Goal: Use online tool/utility: Use online tool/utility

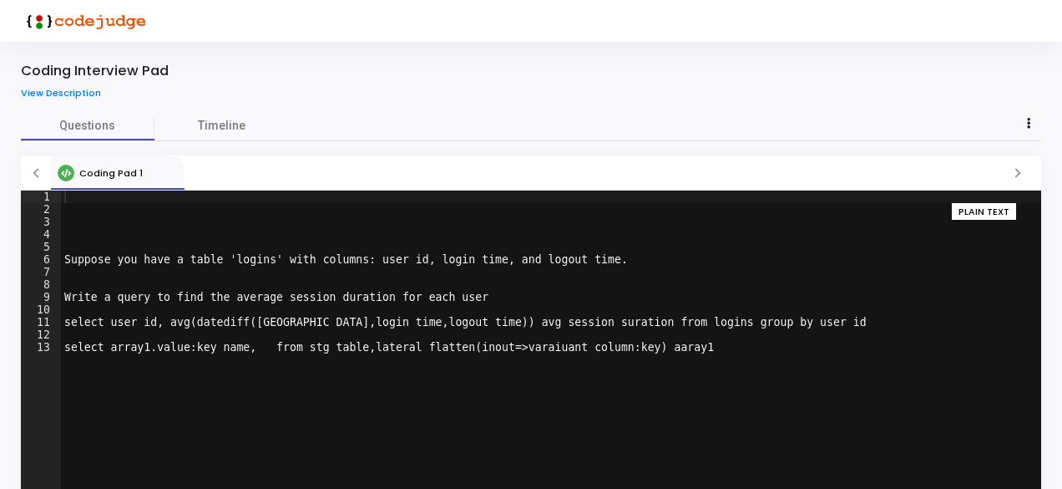
scroll to position [55, 0]
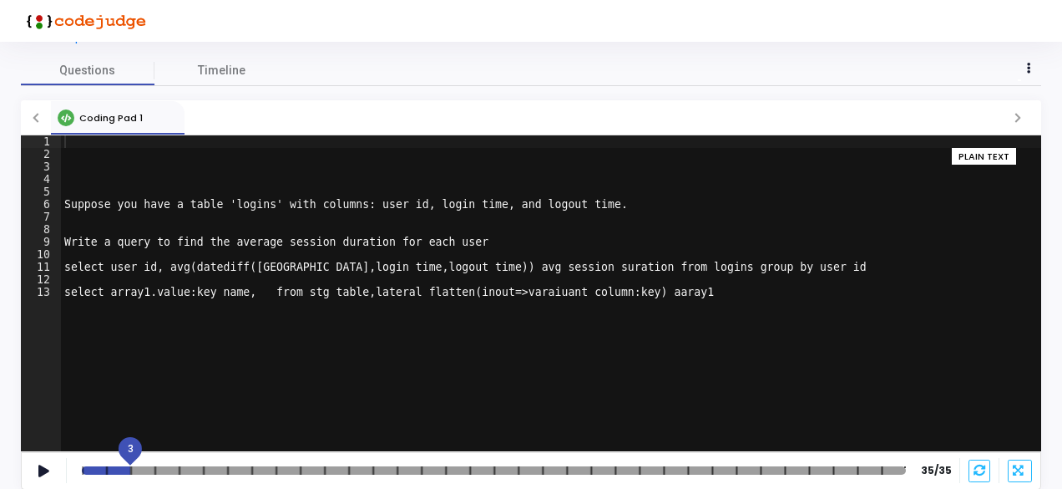
click at [129, 469] on div at bounding box center [494, 470] width 824 height 8
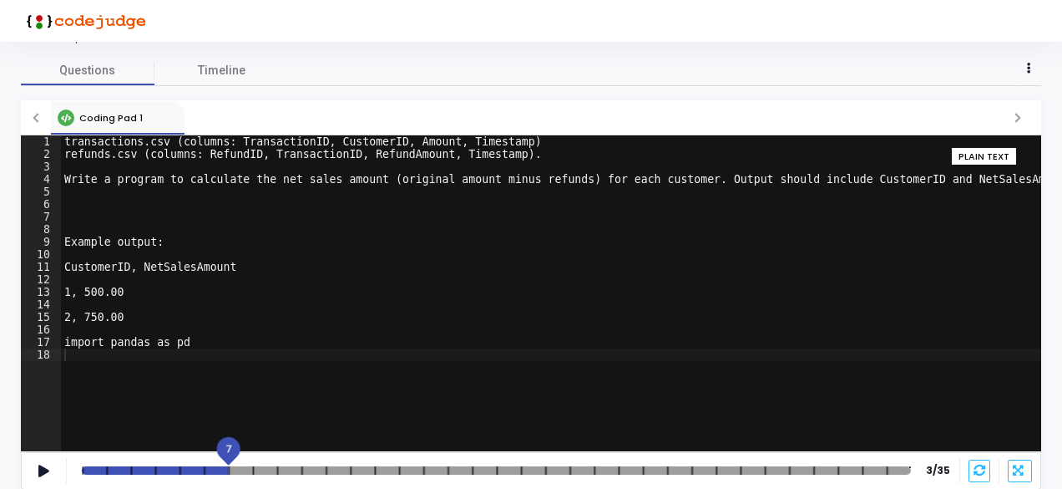
click at [224, 473] on div at bounding box center [496, 470] width 829 height 8
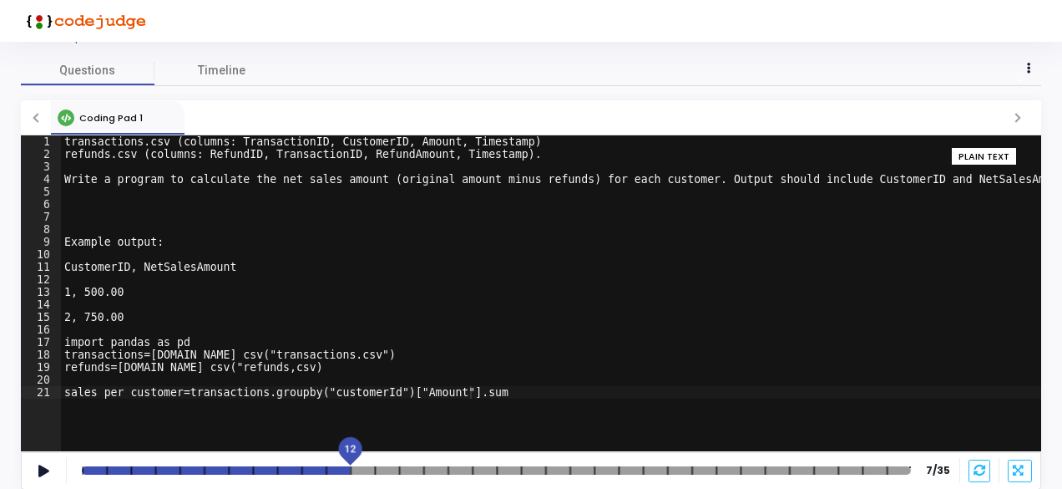
click at [361, 473] on mat-slider "12" at bounding box center [496, 469] width 843 height 13
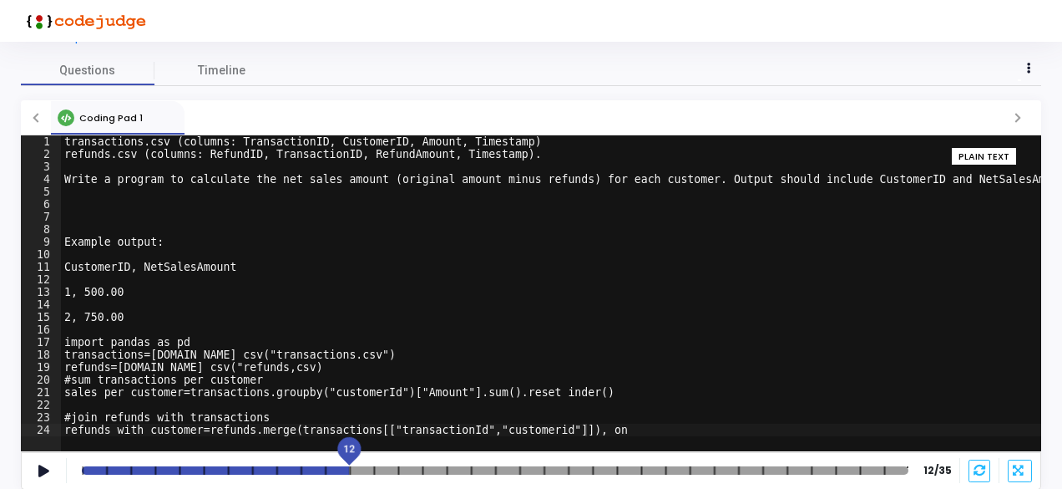
click at [359, 468] on div at bounding box center [495, 470] width 827 height 8
click at [381, 468] on div at bounding box center [495, 470] width 827 height 8
click at [362, 467] on div at bounding box center [495, 470] width 827 height 8
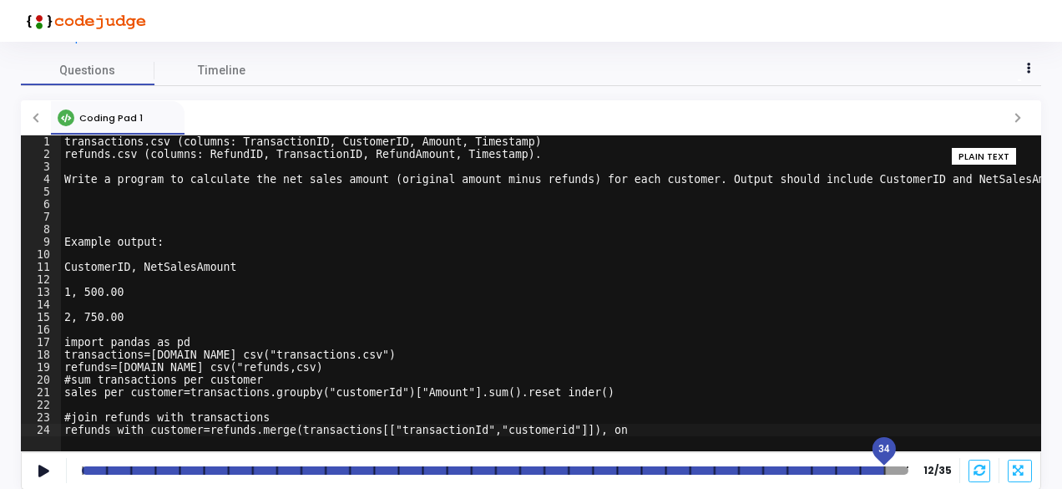
click at [897, 472] on div at bounding box center [495, 470] width 827 height 8
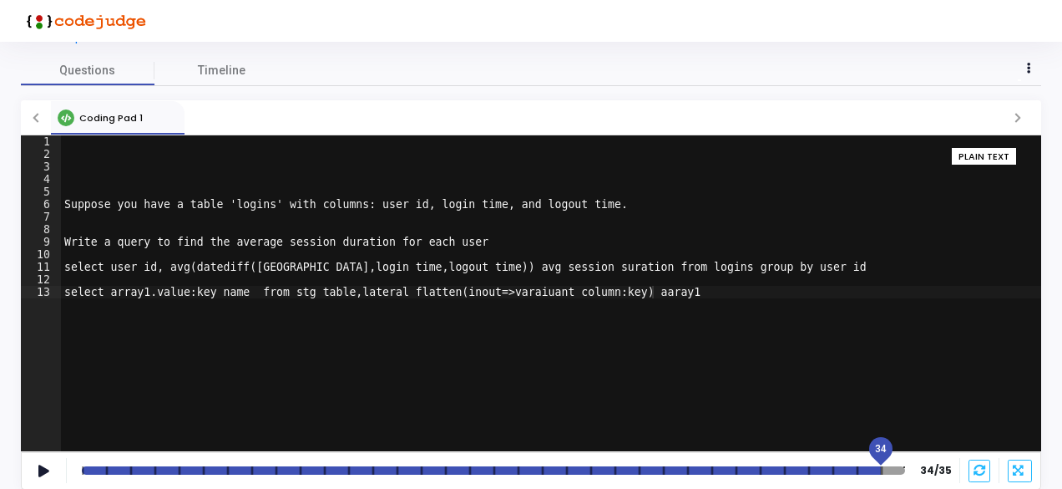
click at [97, 466] on div at bounding box center [493, 470] width 823 height 8
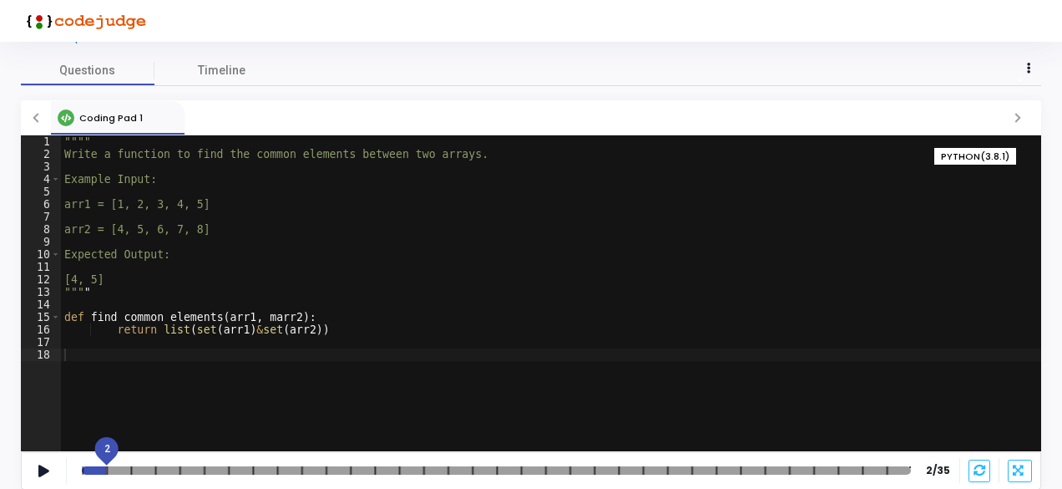
click at [114, 469] on div at bounding box center [496, 470] width 829 height 8
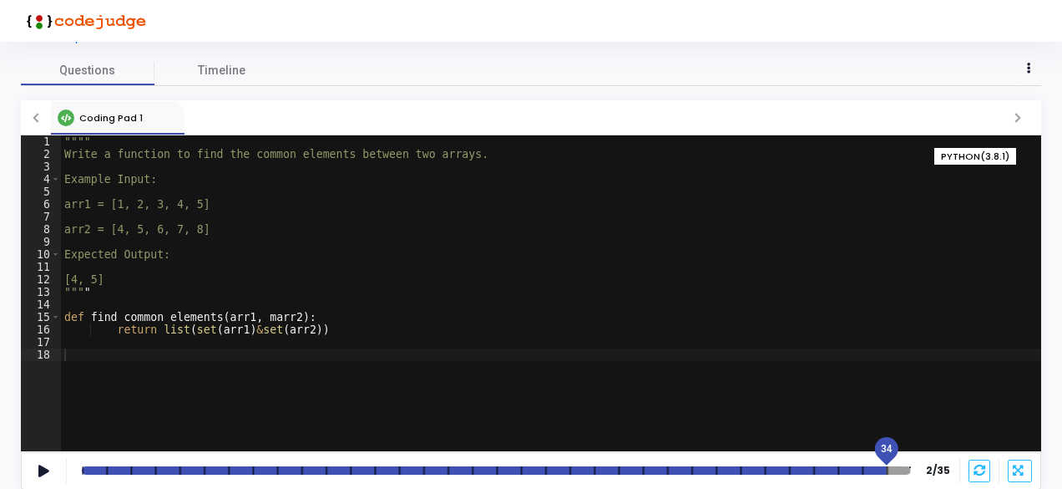
click at [897, 473] on mat-slider "34" at bounding box center [496, 469] width 843 height 13
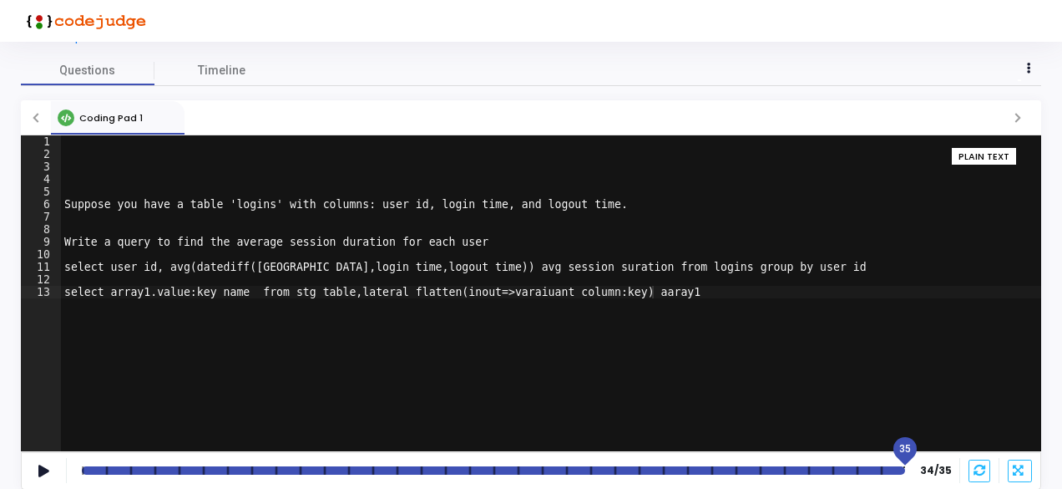
click at [897, 468] on div at bounding box center [493, 470] width 823 height 8
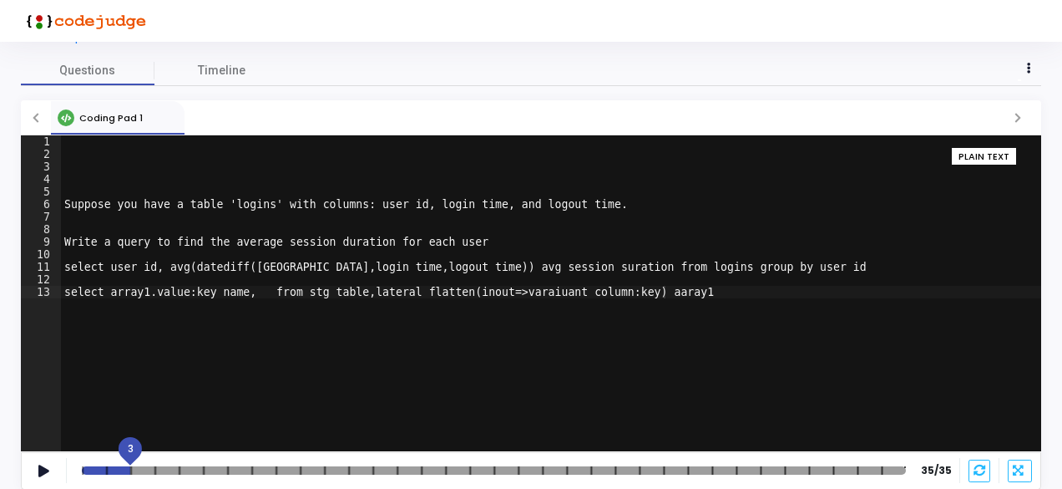
click at [119, 469] on div at bounding box center [494, 470] width 824 height 8
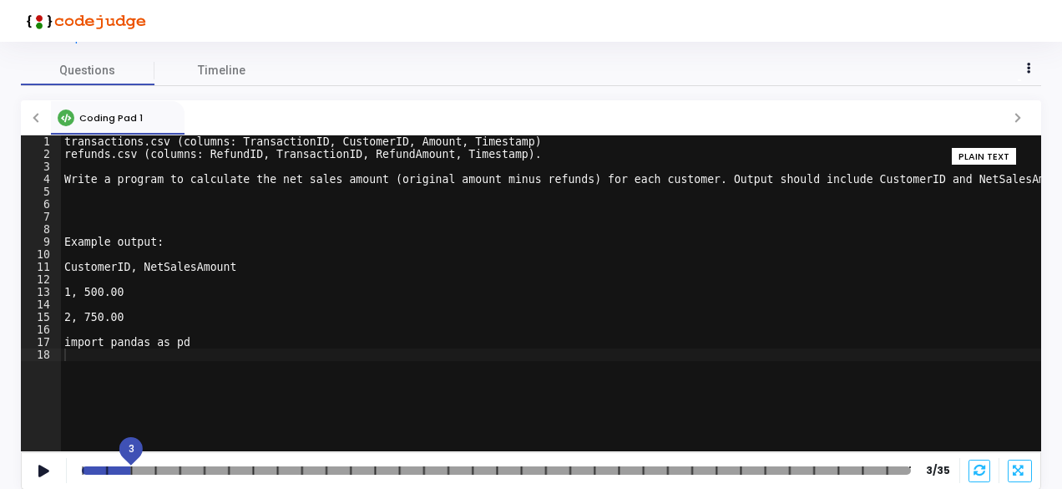
click at [141, 472] on div at bounding box center [496, 470] width 829 height 8
click at [147, 469] on div at bounding box center [496, 470] width 829 height 8
click at [167, 470] on div at bounding box center [496, 470] width 829 height 8
click at [186, 468] on div at bounding box center [496, 470] width 829 height 8
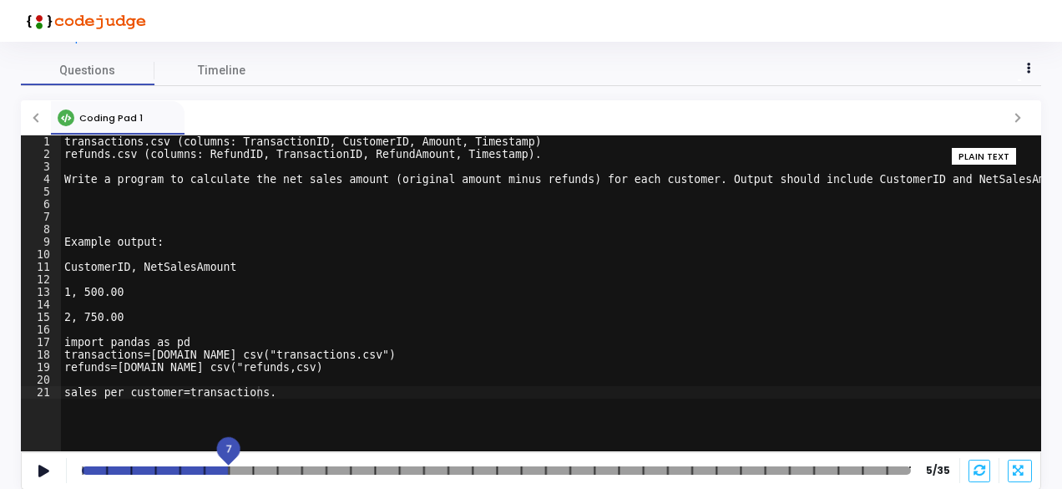
click at [225, 468] on div at bounding box center [496, 470] width 829 height 8
click at [276, 470] on div at bounding box center [496, 470] width 829 height 8
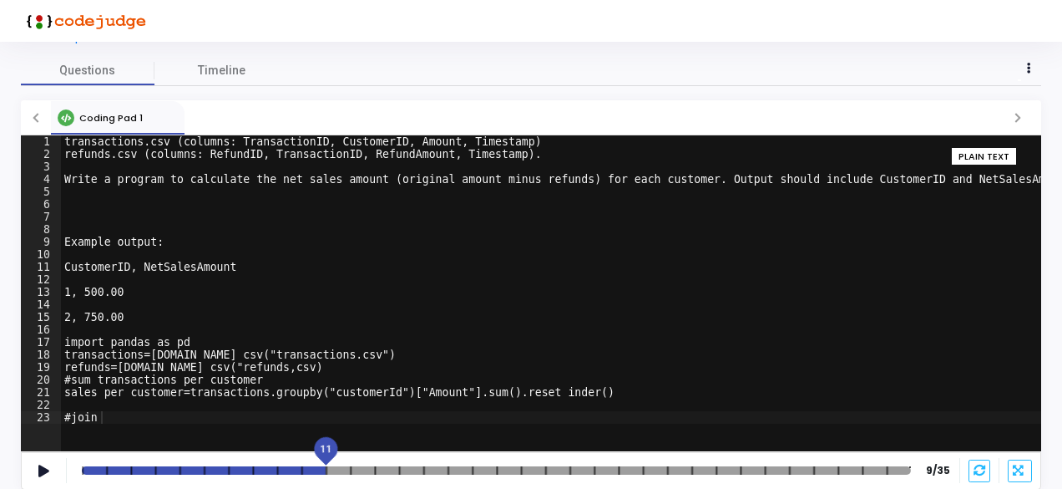
click at [321, 468] on div at bounding box center [496, 470] width 829 height 8
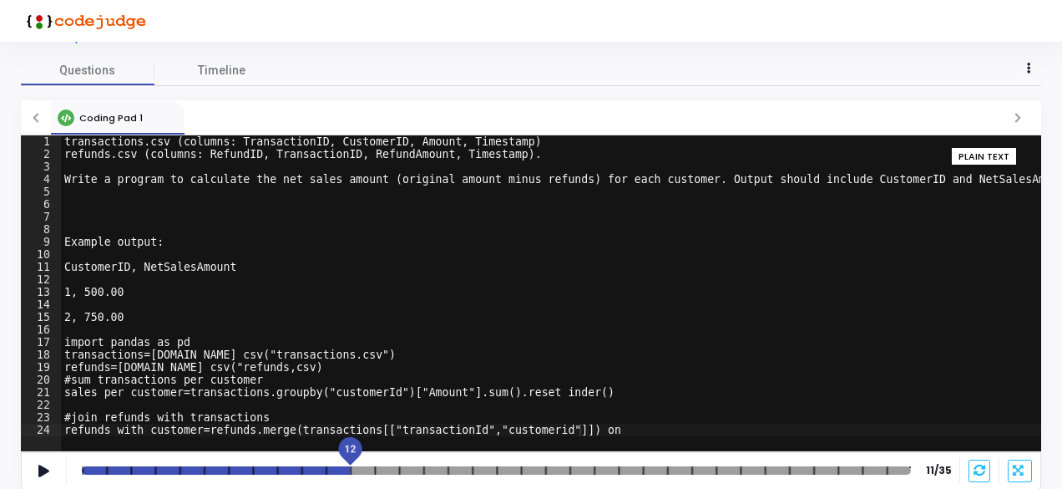
click at [346, 470] on div at bounding box center [496, 470] width 829 height 8
click at [382, 472] on div at bounding box center [495, 470] width 827 height 8
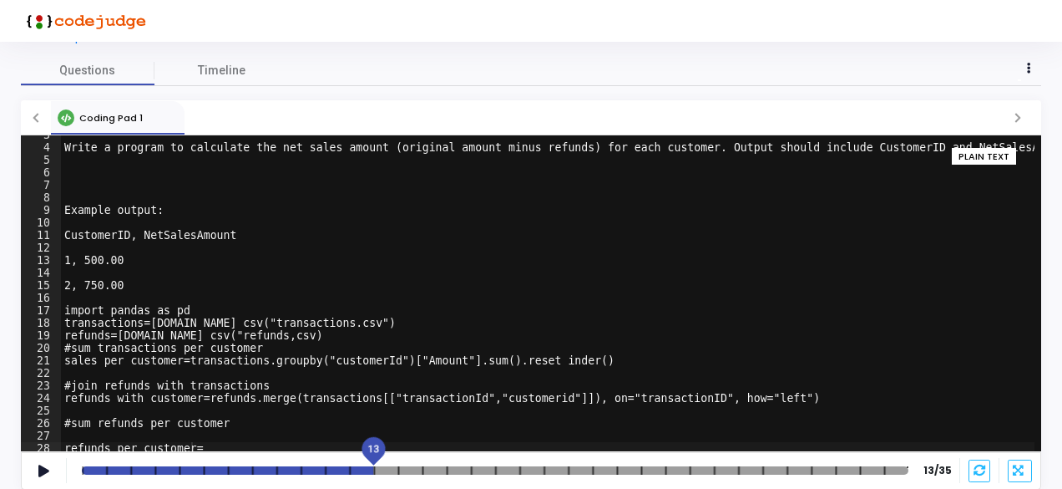
scroll to position [34, 0]
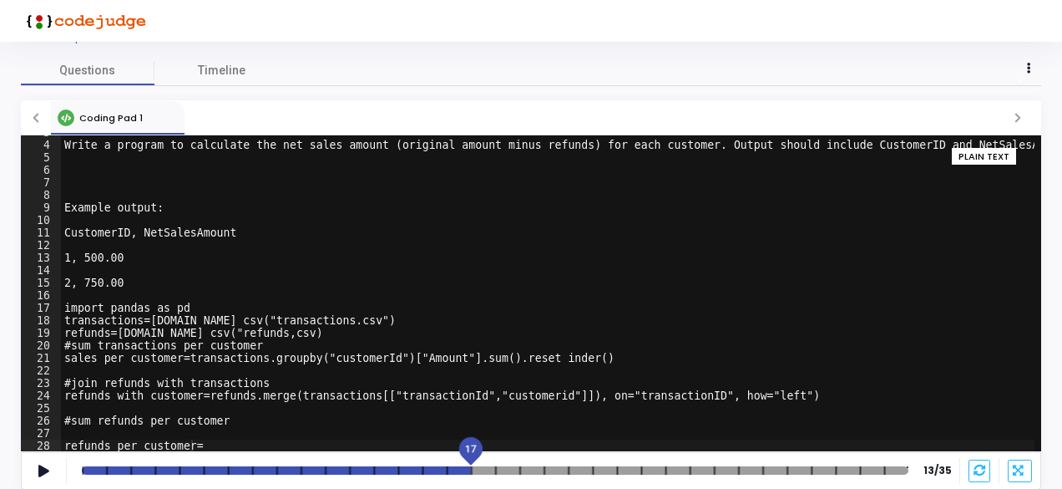
click at [464, 468] on div at bounding box center [495, 470] width 827 height 8
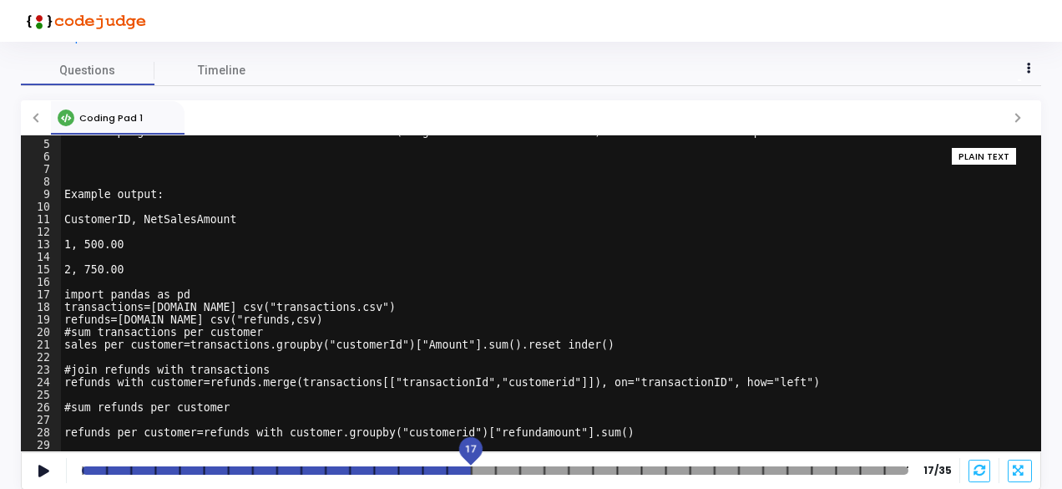
scroll to position [84, 0]
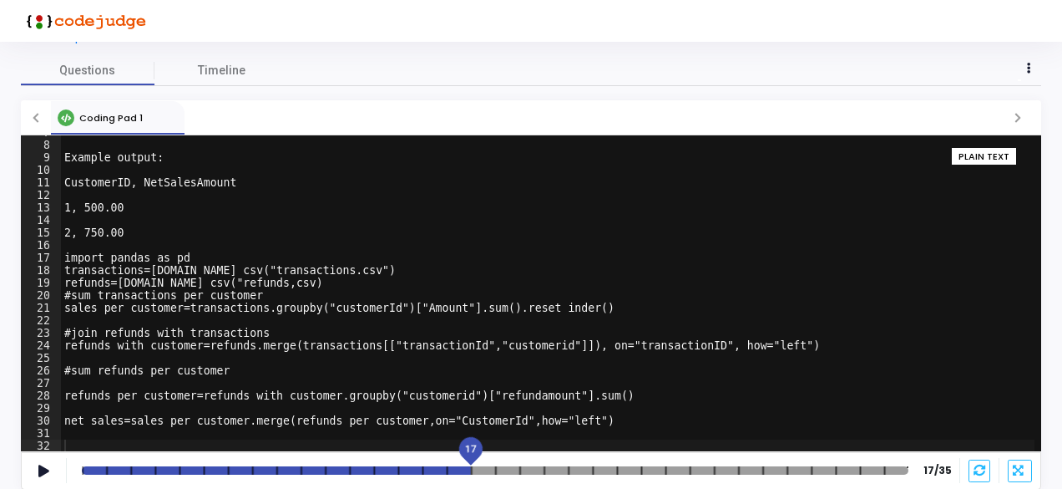
click at [485, 467] on div at bounding box center [495, 470] width 827 height 8
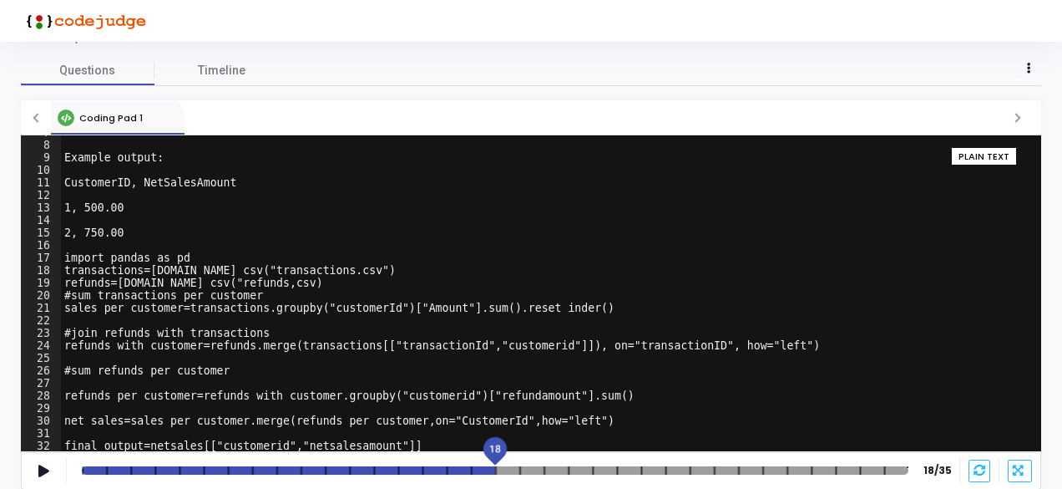
scroll to position [109, 0]
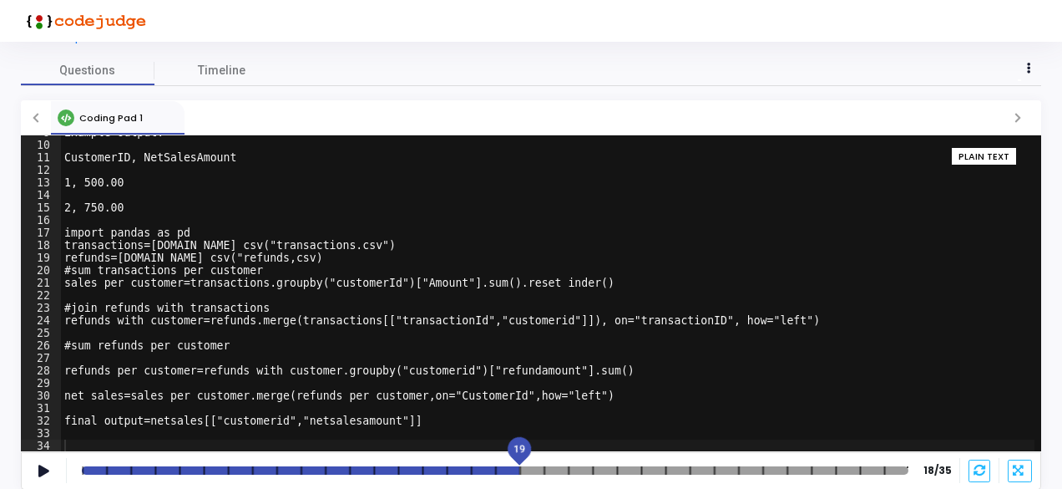
click at [512, 463] on mat-slider "19" at bounding box center [495, 469] width 840 height 13
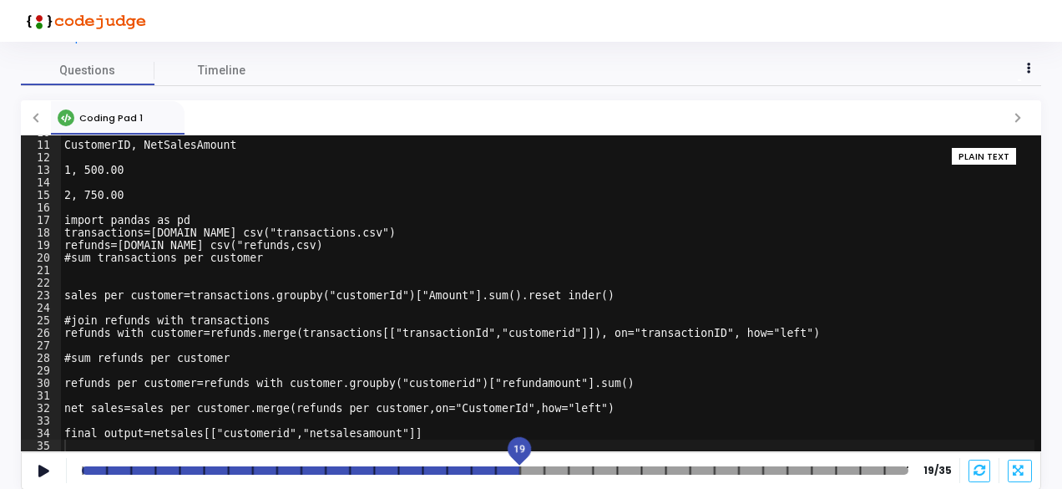
scroll to position [122, 0]
click at [558, 467] on div at bounding box center [495, 470] width 827 height 8
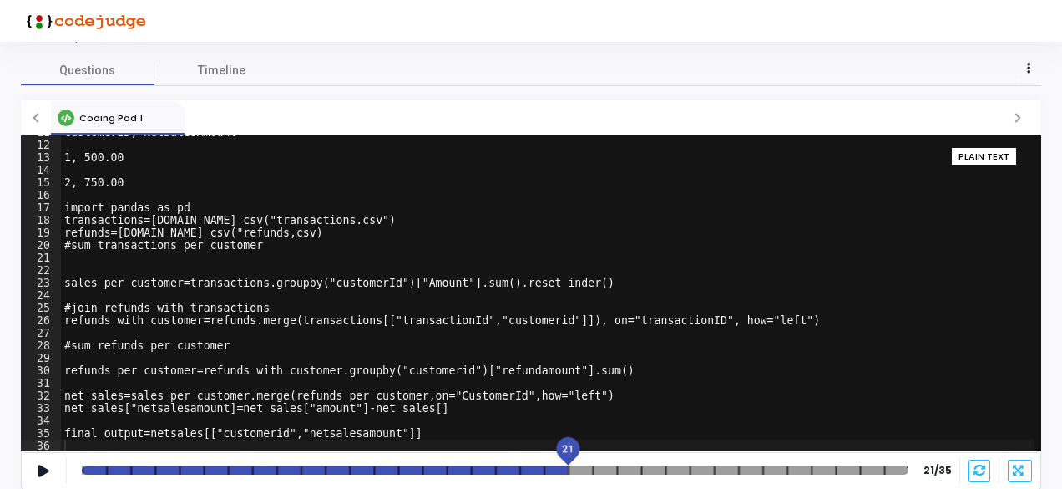
scroll to position [134, 0]
click at [576, 468] on div at bounding box center [495, 470] width 827 height 8
click at [581, 472] on div at bounding box center [495, 470] width 827 height 8
click at [587, 470] on div at bounding box center [495, 470] width 827 height 8
click at [602, 469] on div at bounding box center [494, 470] width 824 height 8
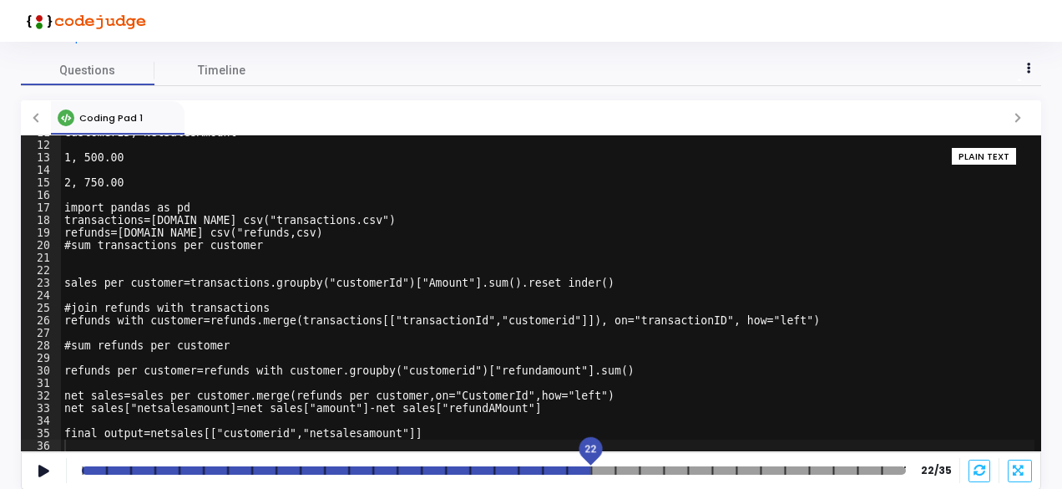
click at [603, 468] on div at bounding box center [494, 470] width 824 height 8
click at [604, 466] on div at bounding box center [494, 470] width 824 height 8
click at [626, 467] on div at bounding box center [494, 470] width 824 height 8
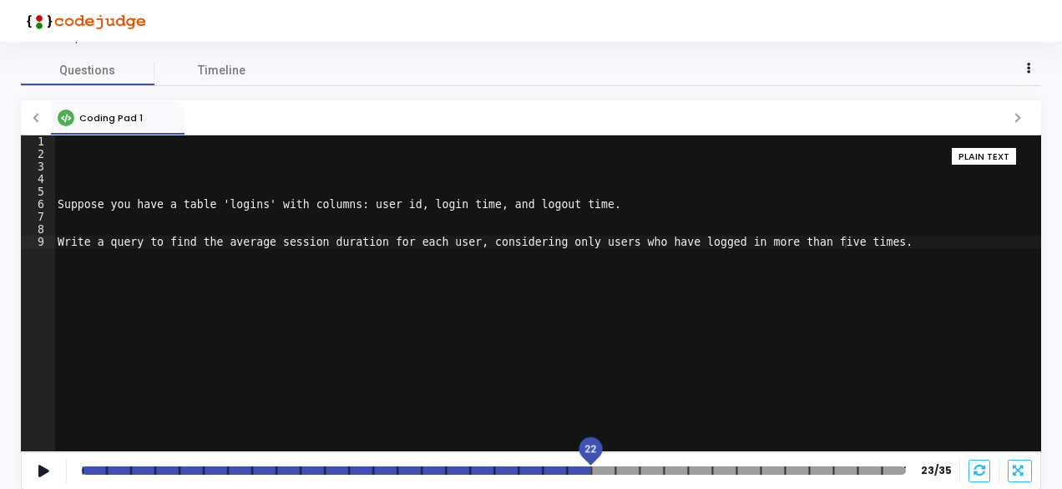
click at [602, 467] on div at bounding box center [494, 470] width 824 height 8
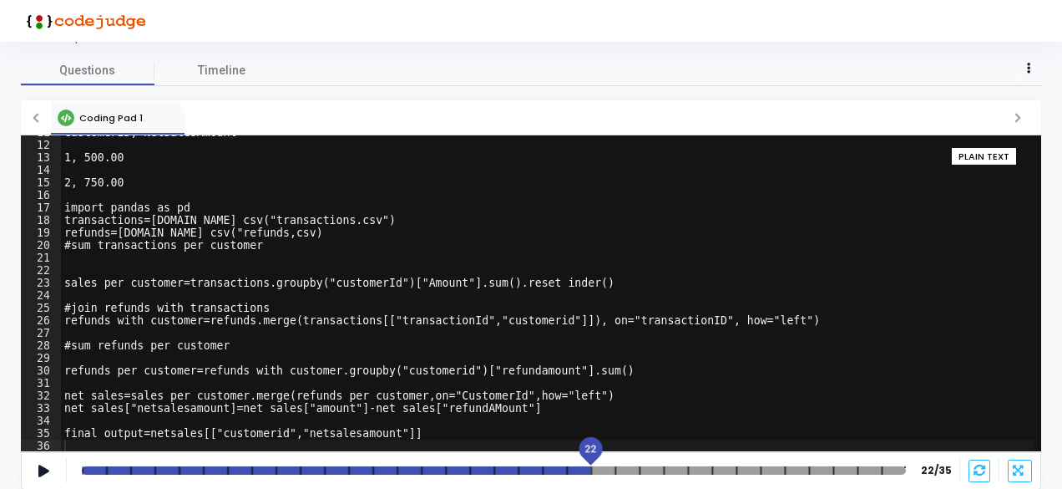
click at [600, 468] on div at bounding box center [494, 470] width 824 height 8
click at [606, 468] on div at bounding box center [494, 470] width 824 height 8
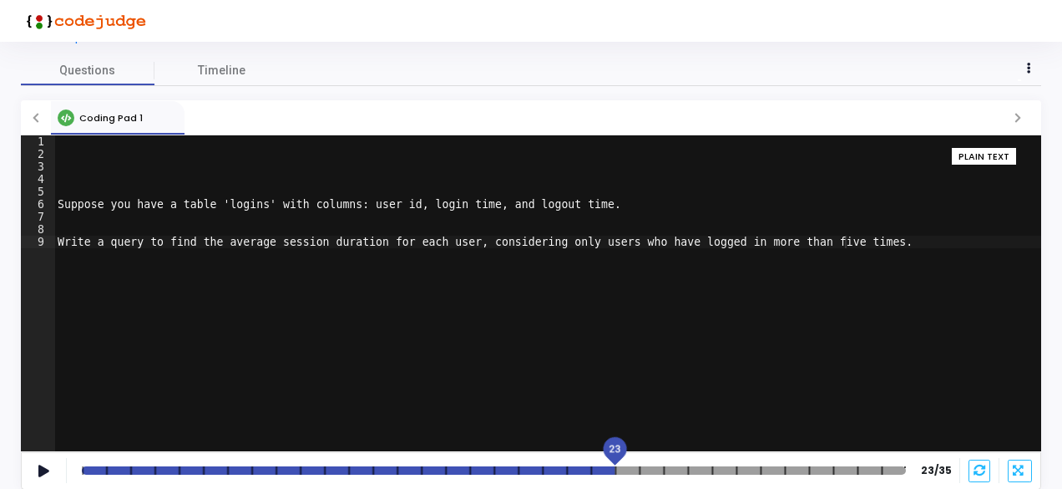
click at [627, 468] on div at bounding box center [494, 470] width 824 height 8
click at [634, 468] on div at bounding box center [494, 470] width 824 height 8
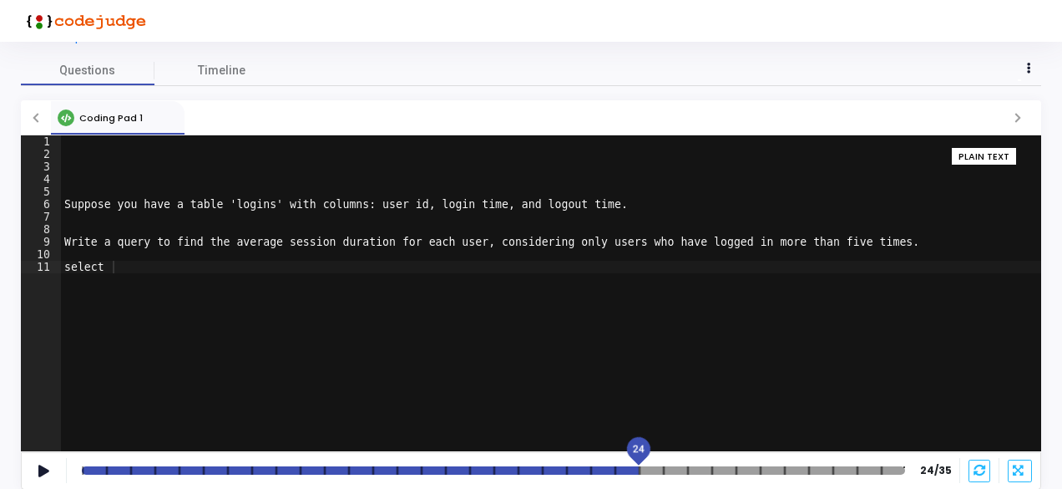
click at [649, 467] on div at bounding box center [493, 470] width 823 height 8
click at [652, 467] on div at bounding box center [493, 470] width 823 height 8
click at [677, 468] on div at bounding box center [493, 470] width 823 height 8
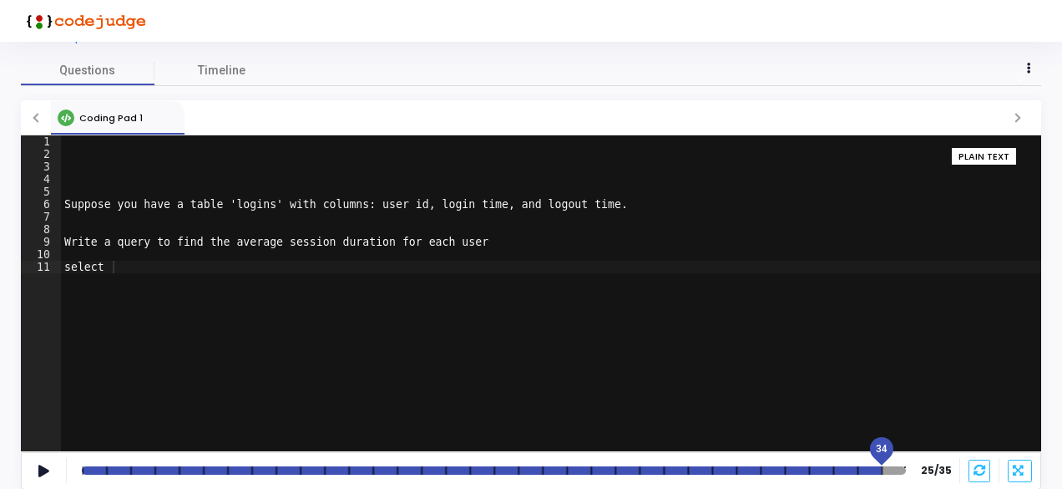
click at [894, 470] on div at bounding box center [494, 470] width 824 height 8
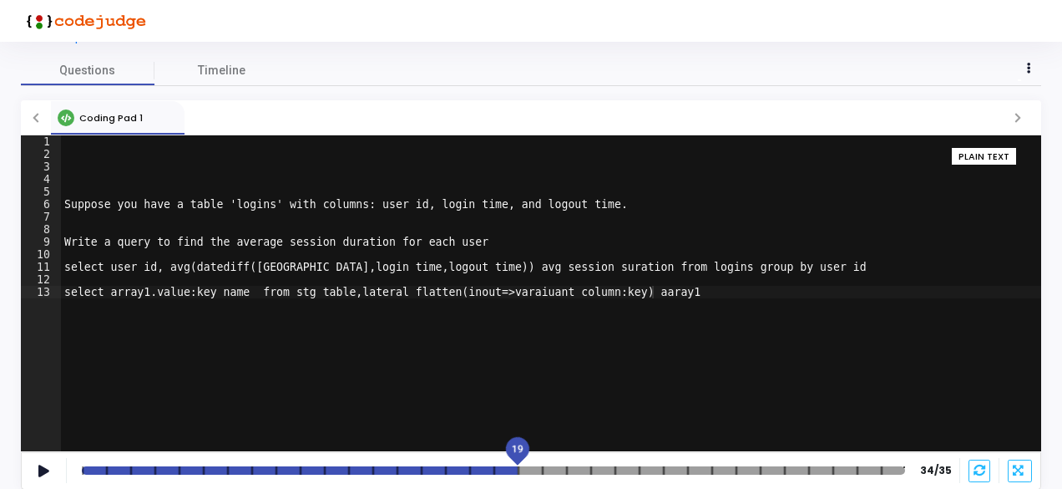
click at [528, 467] on div at bounding box center [493, 470] width 823 height 8
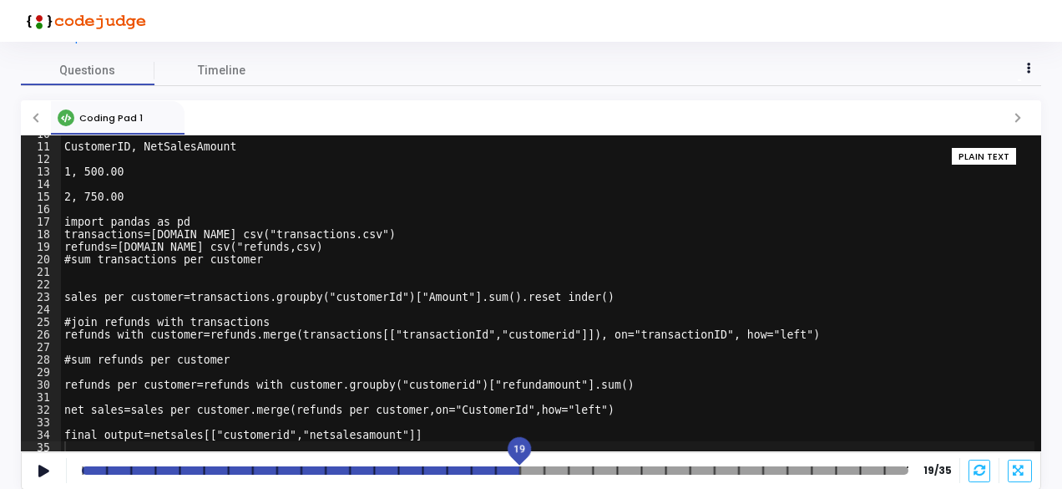
scroll to position [122, 0]
click at [534, 468] on div at bounding box center [495, 470] width 827 height 8
click at [562, 470] on div at bounding box center [493, 470] width 823 height 8
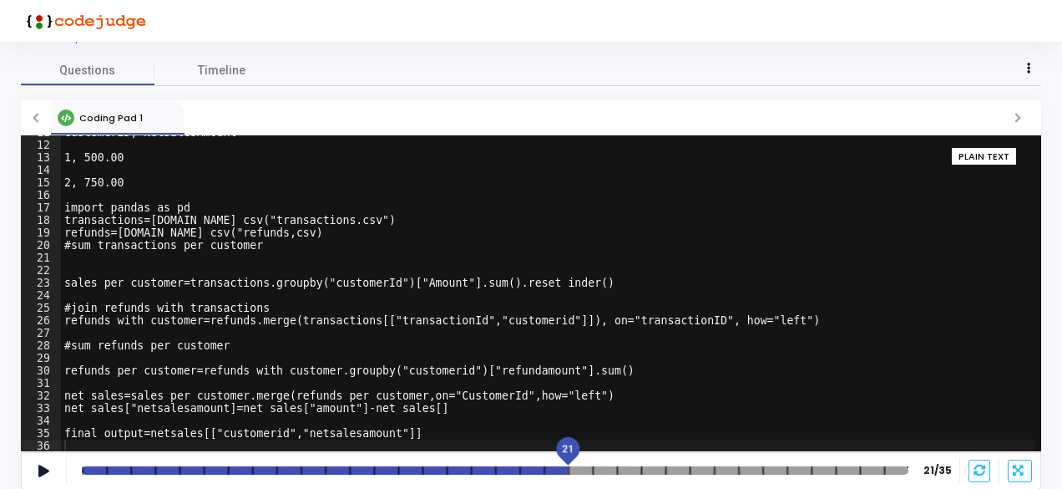
scroll to position [134, 0]
click at [580, 469] on div at bounding box center [495, 470] width 827 height 8
click at [601, 470] on div at bounding box center [495, 470] width 827 height 8
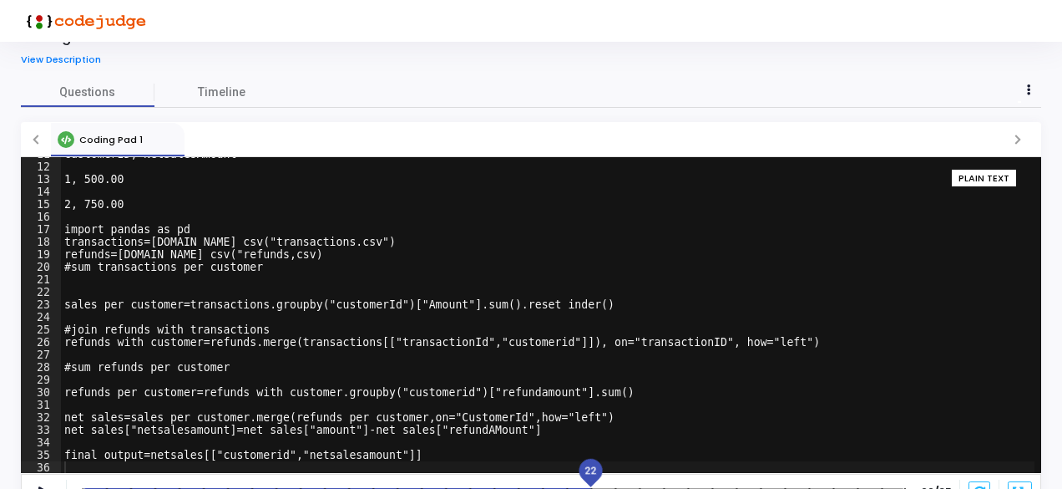
scroll to position [55, 0]
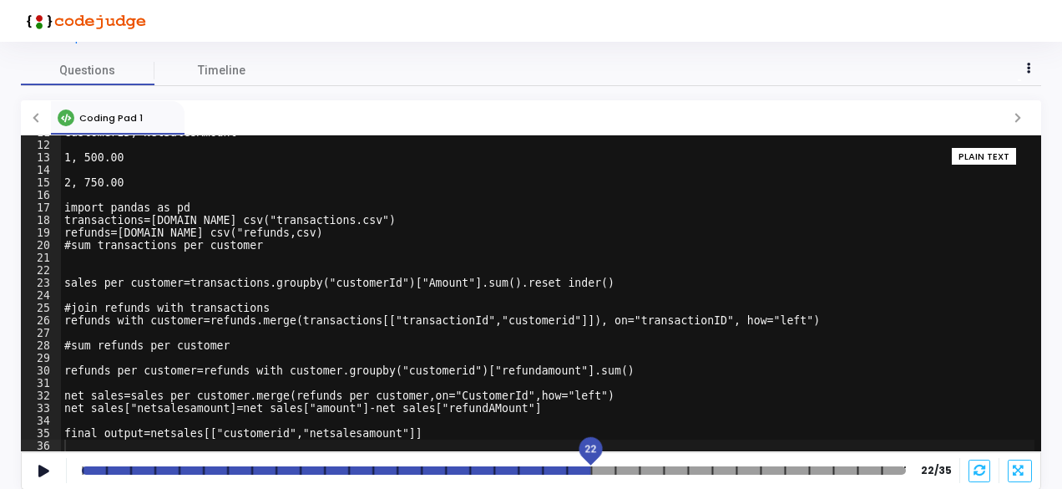
click at [600, 468] on div at bounding box center [494, 470] width 824 height 8
click at [612, 468] on div at bounding box center [494, 470] width 824 height 8
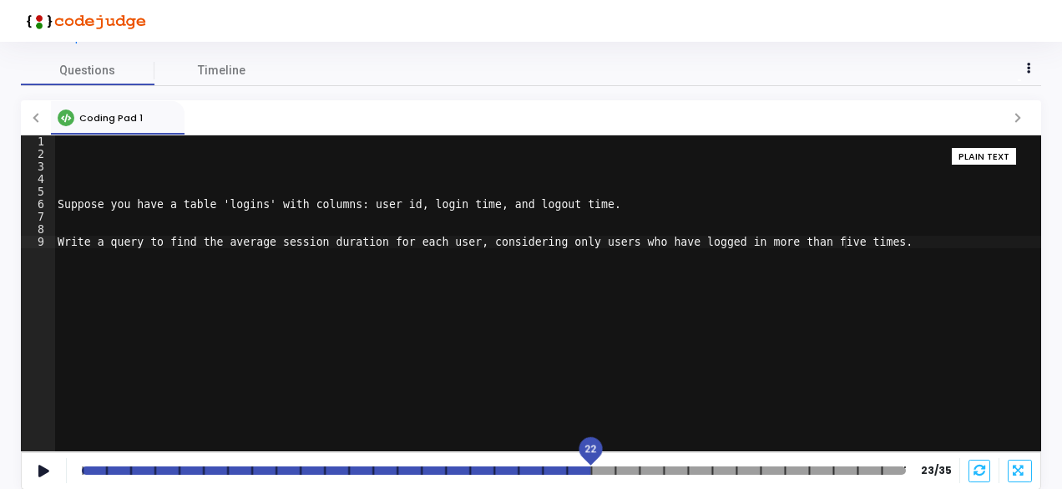
click at [583, 468] on div at bounding box center [494, 470] width 824 height 8
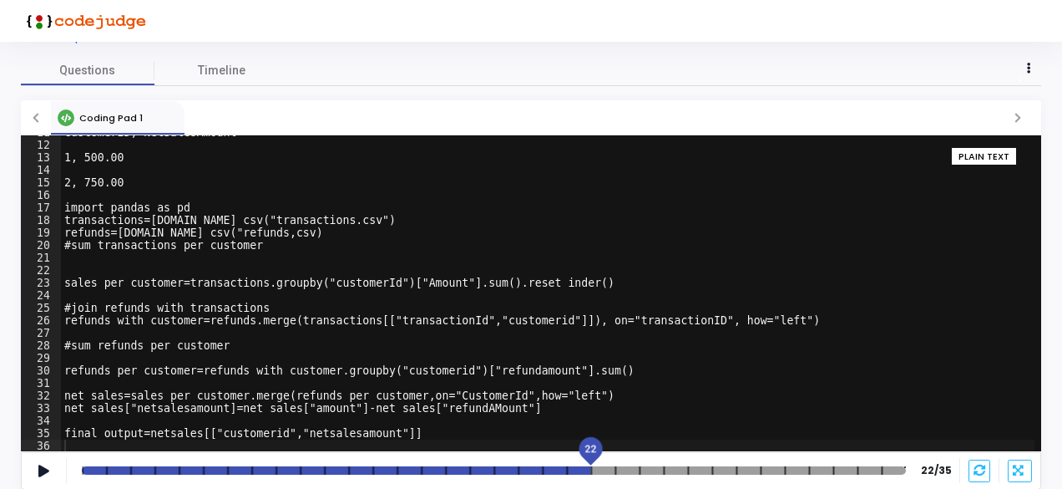
scroll to position [134, 0]
click at [610, 468] on div at bounding box center [494, 470] width 824 height 8
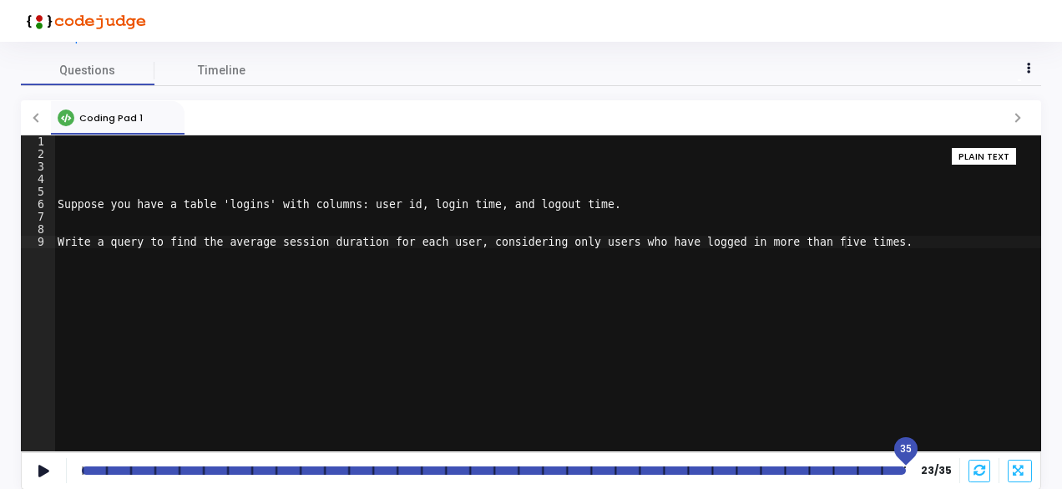
click at [898, 470] on div at bounding box center [494, 470] width 824 height 8
